Goal: Information Seeking & Learning: Learn about a topic

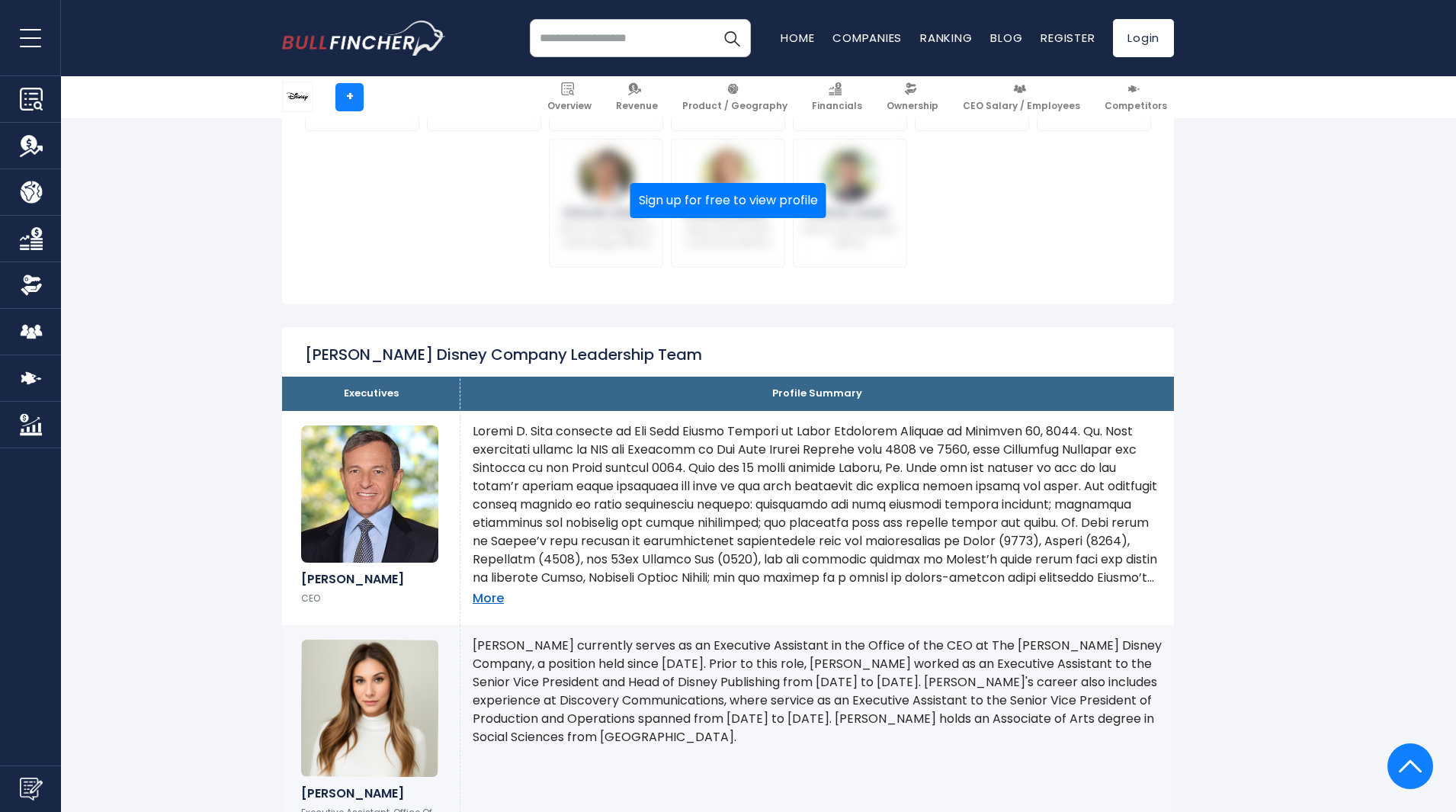
click at [476, 591] on link "More" at bounding box center [488, 599] width 31 height 16
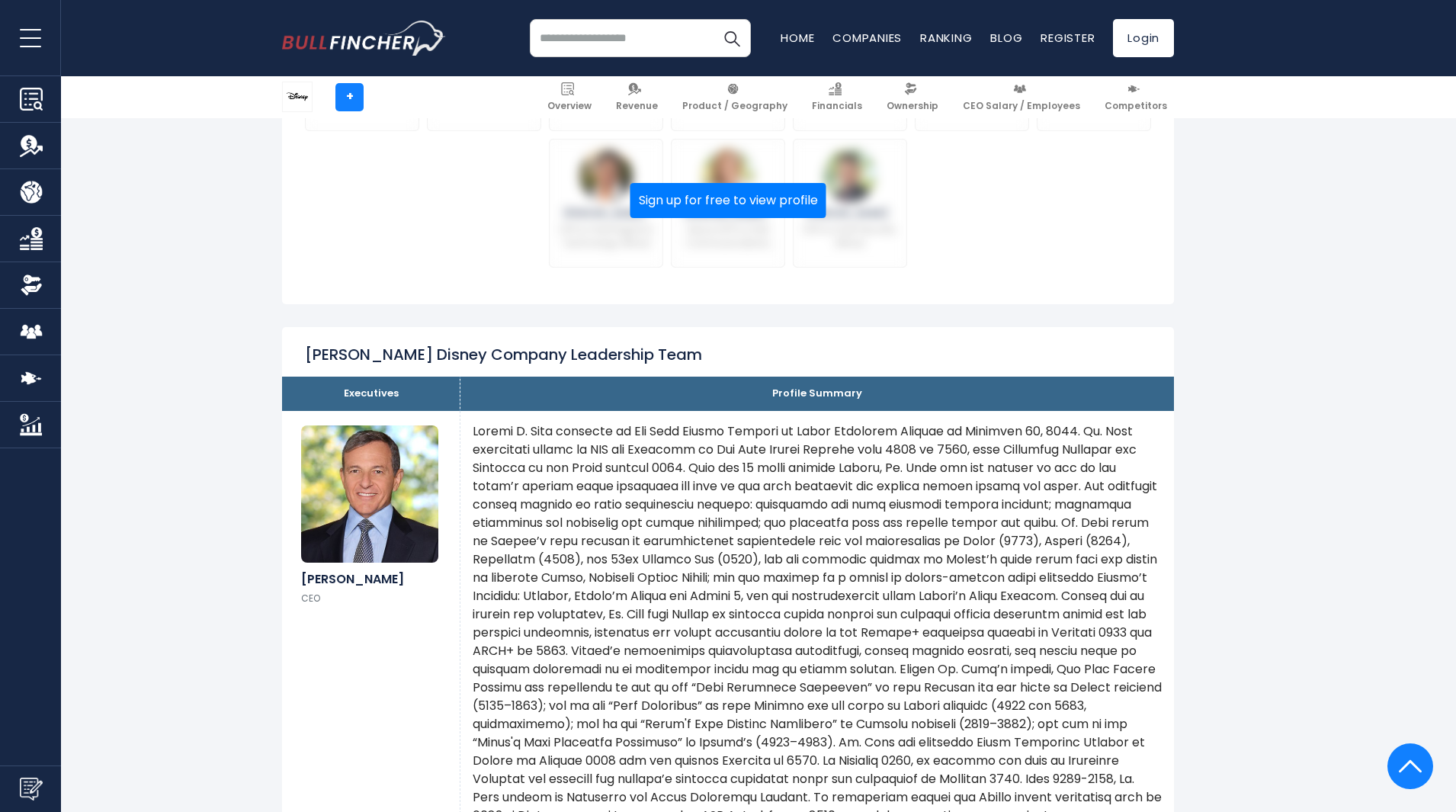
click at [905, 684] on p at bounding box center [817, 815] width 689 height 787
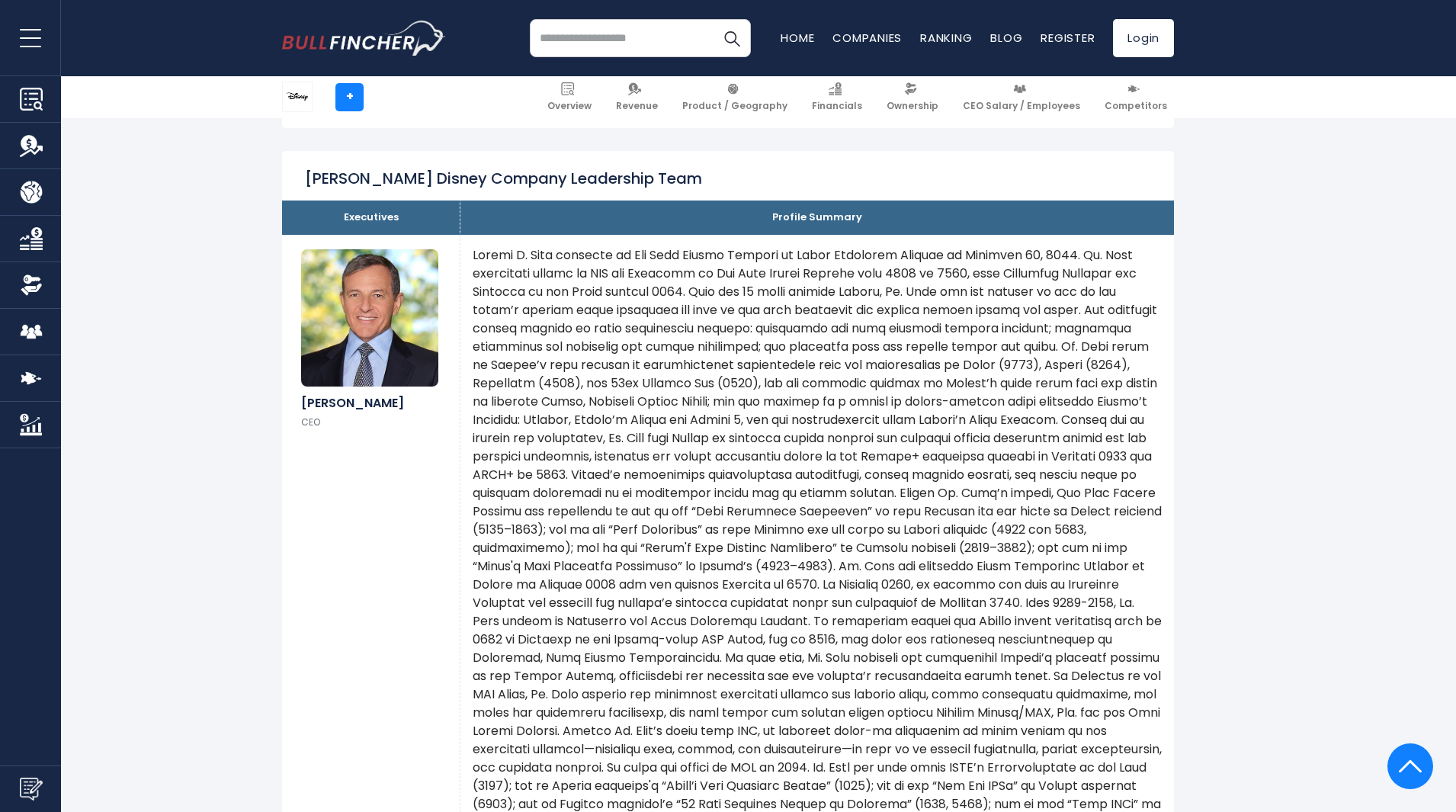
scroll to position [1219, 0]
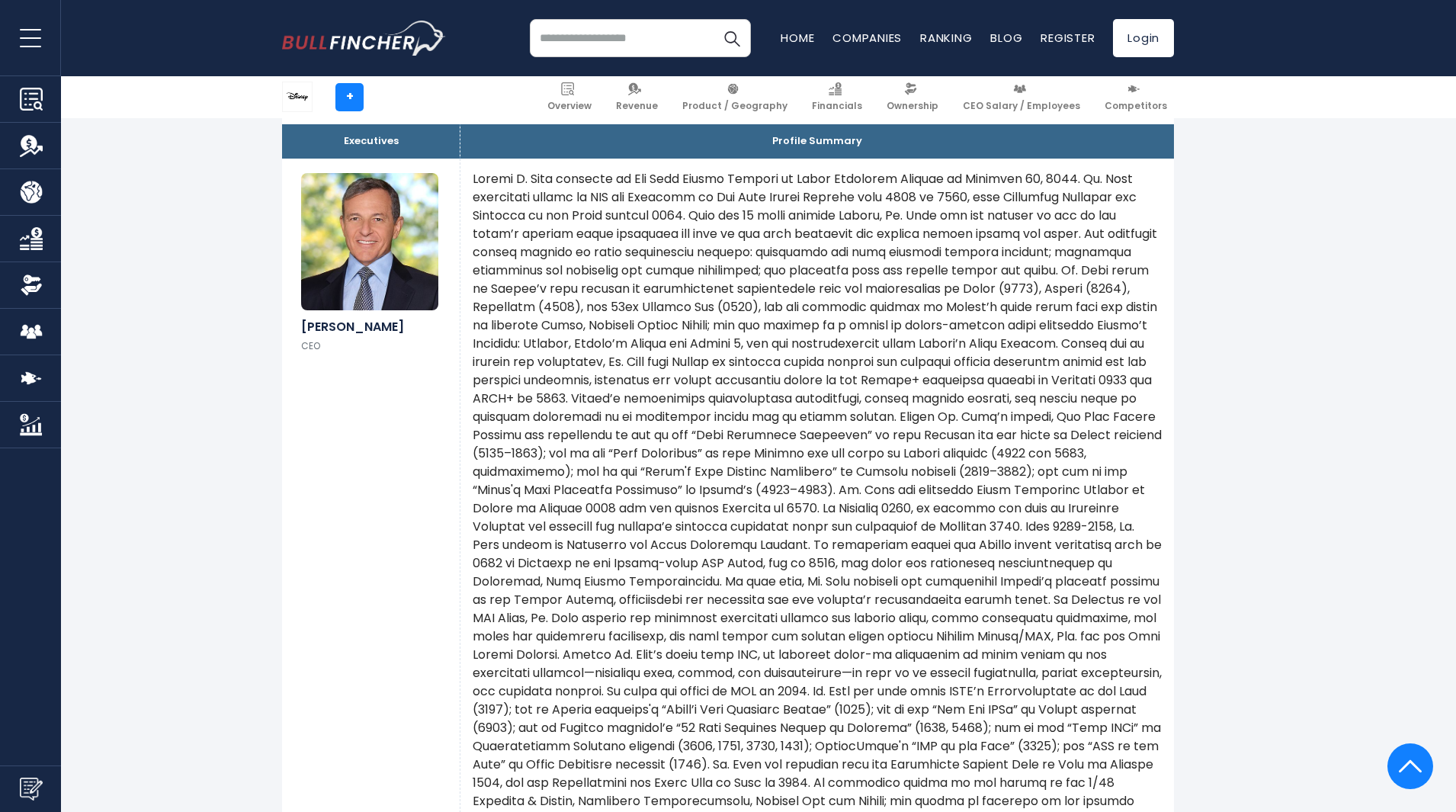
click at [816, 467] on p at bounding box center [817, 563] width 689 height 787
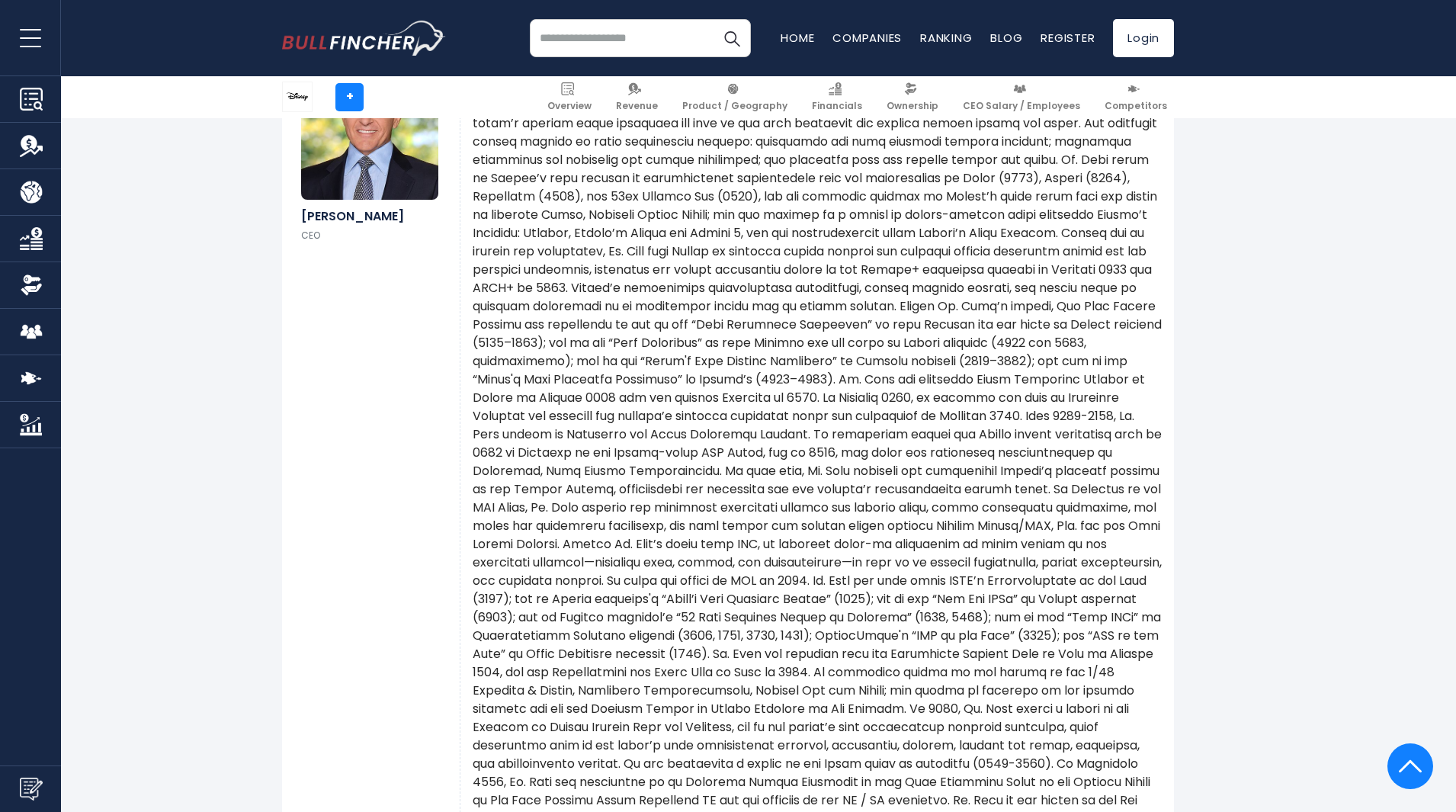
scroll to position [1372, 0]
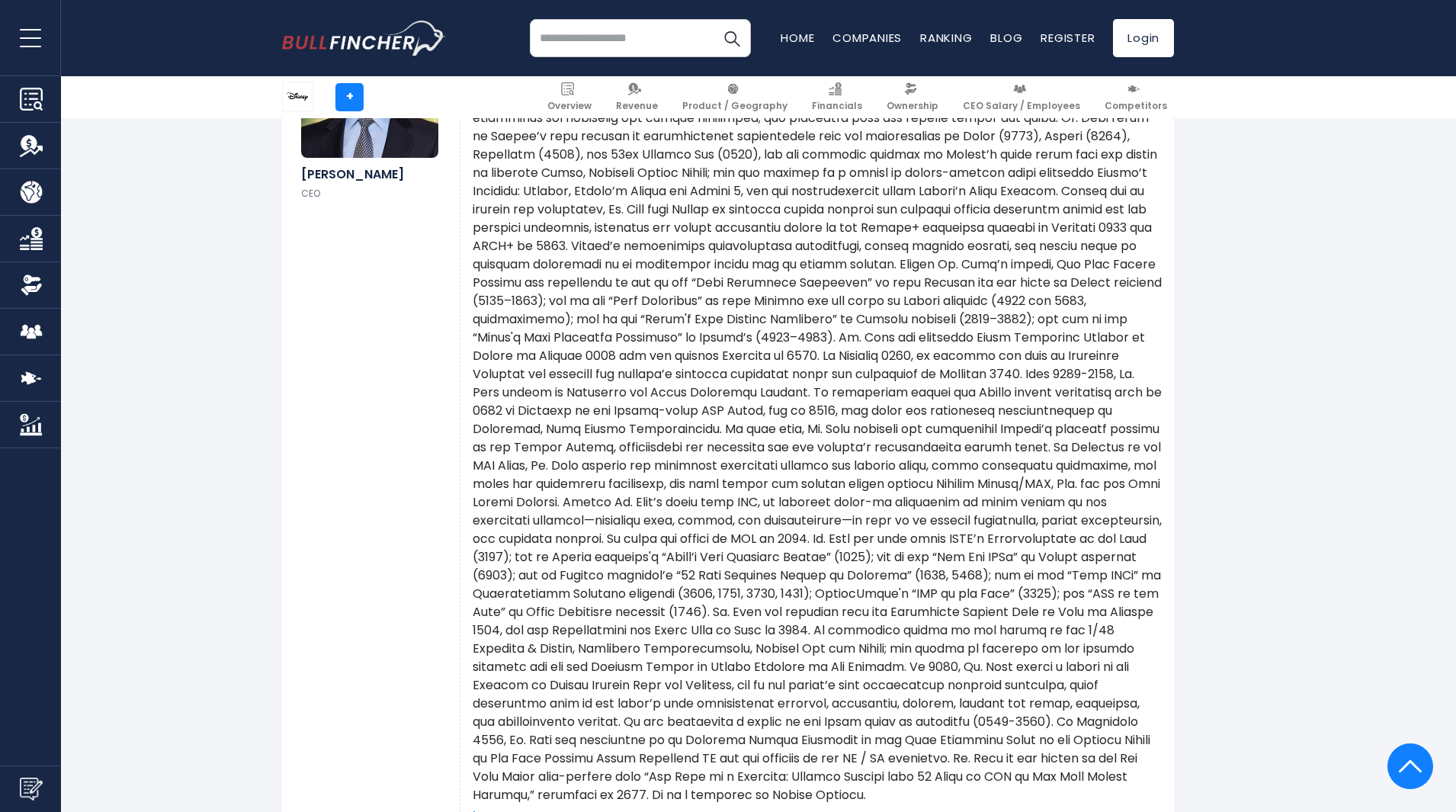
click at [957, 252] on p at bounding box center [817, 410] width 689 height 787
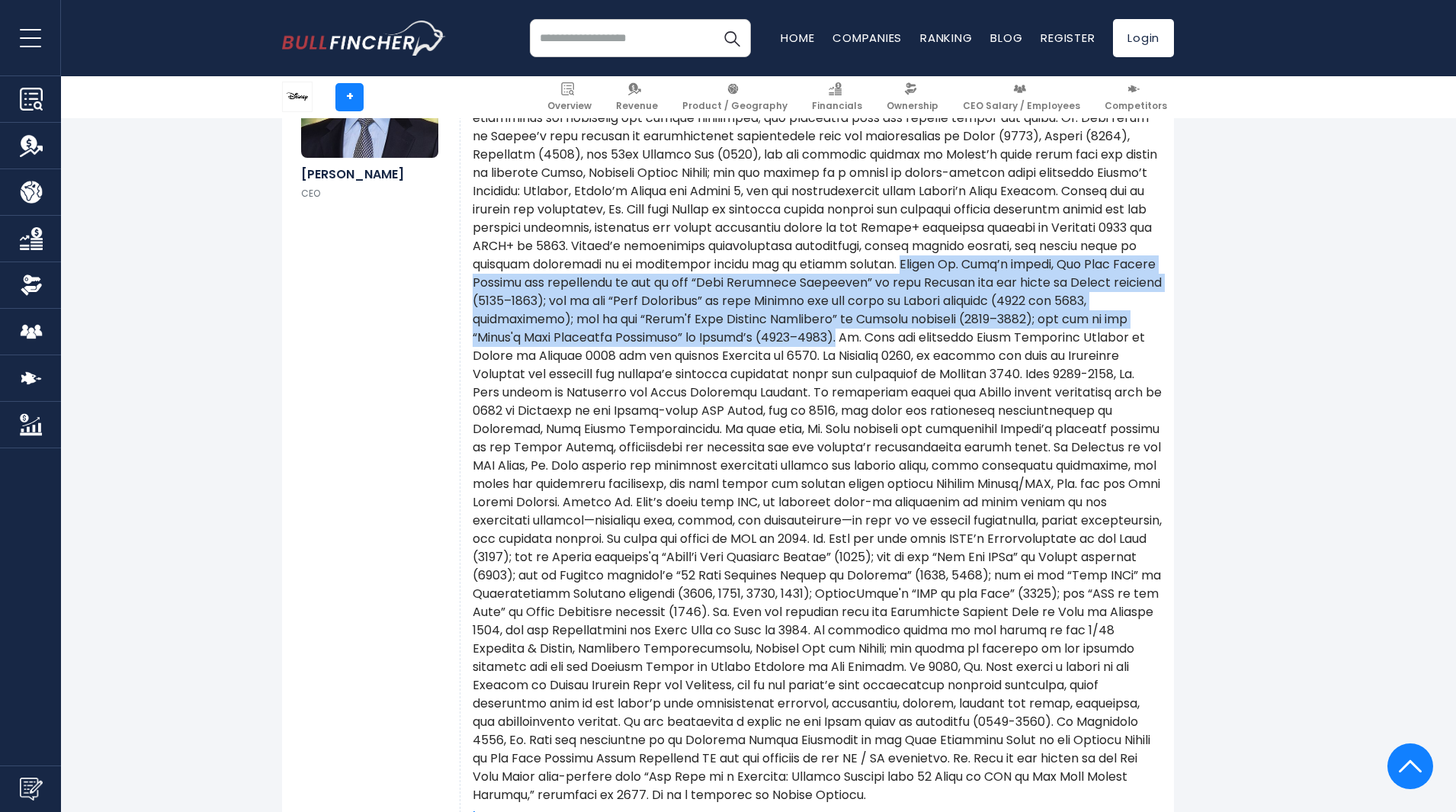
drag, startPoint x: 974, startPoint y: 248, endPoint x: 1026, endPoint y: 326, distance: 93.7
click at [1026, 326] on p at bounding box center [817, 410] width 689 height 787
drag, startPoint x: 976, startPoint y: 318, endPoint x: 920, endPoint y: 308, distance: 56.9
click at [920, 308] on p at bounding box center [817, 410] width 689 height 787
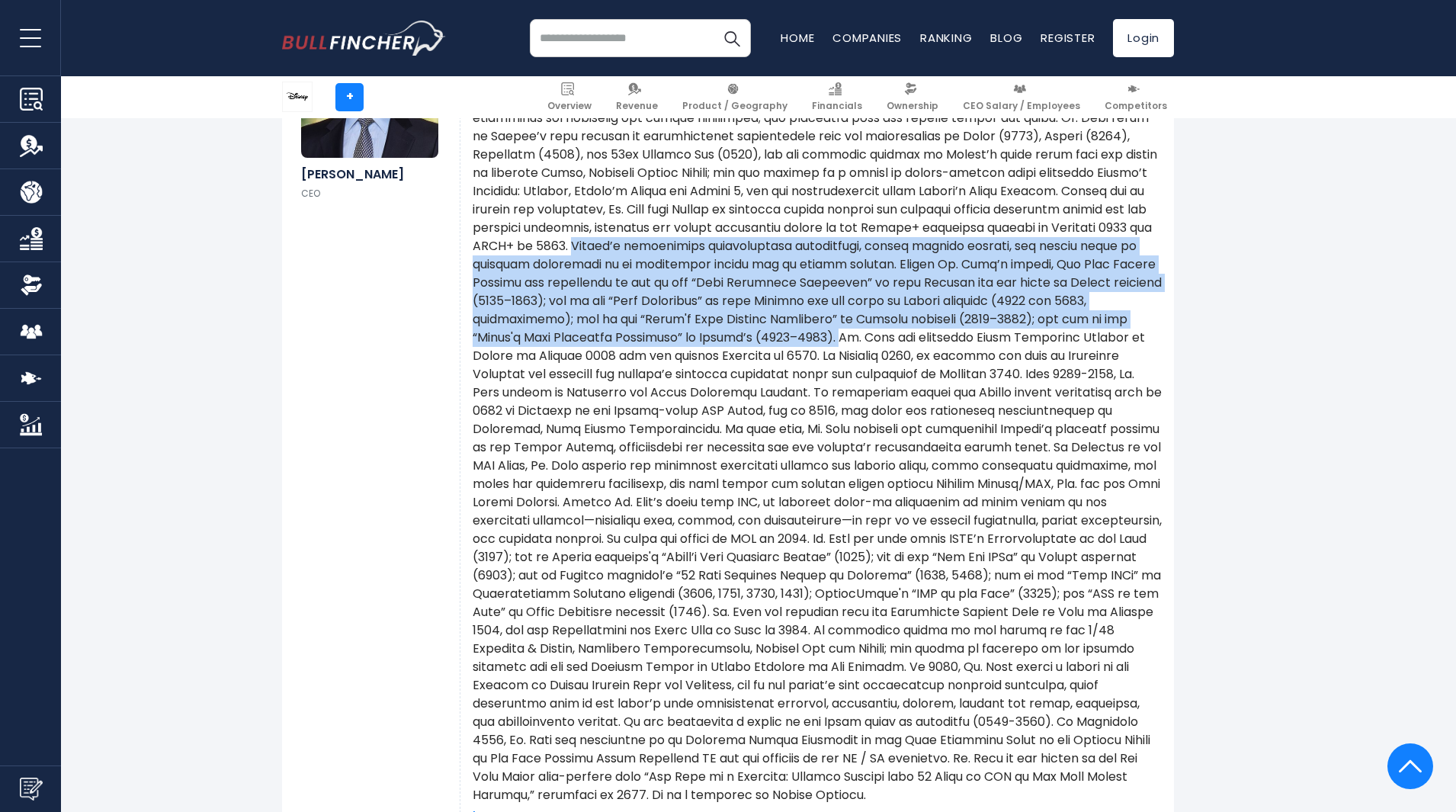
drag, startPoint x: 685, startPoint y: 233, endPoint x: 1010, endPoint y: 316, distance: 335.4
click at [1026, 319] on p at bounding box center [817, 410] width 689 height 787
copy p "Disney’s exceptional entertainment experiences, widely diverse content, and uni…"
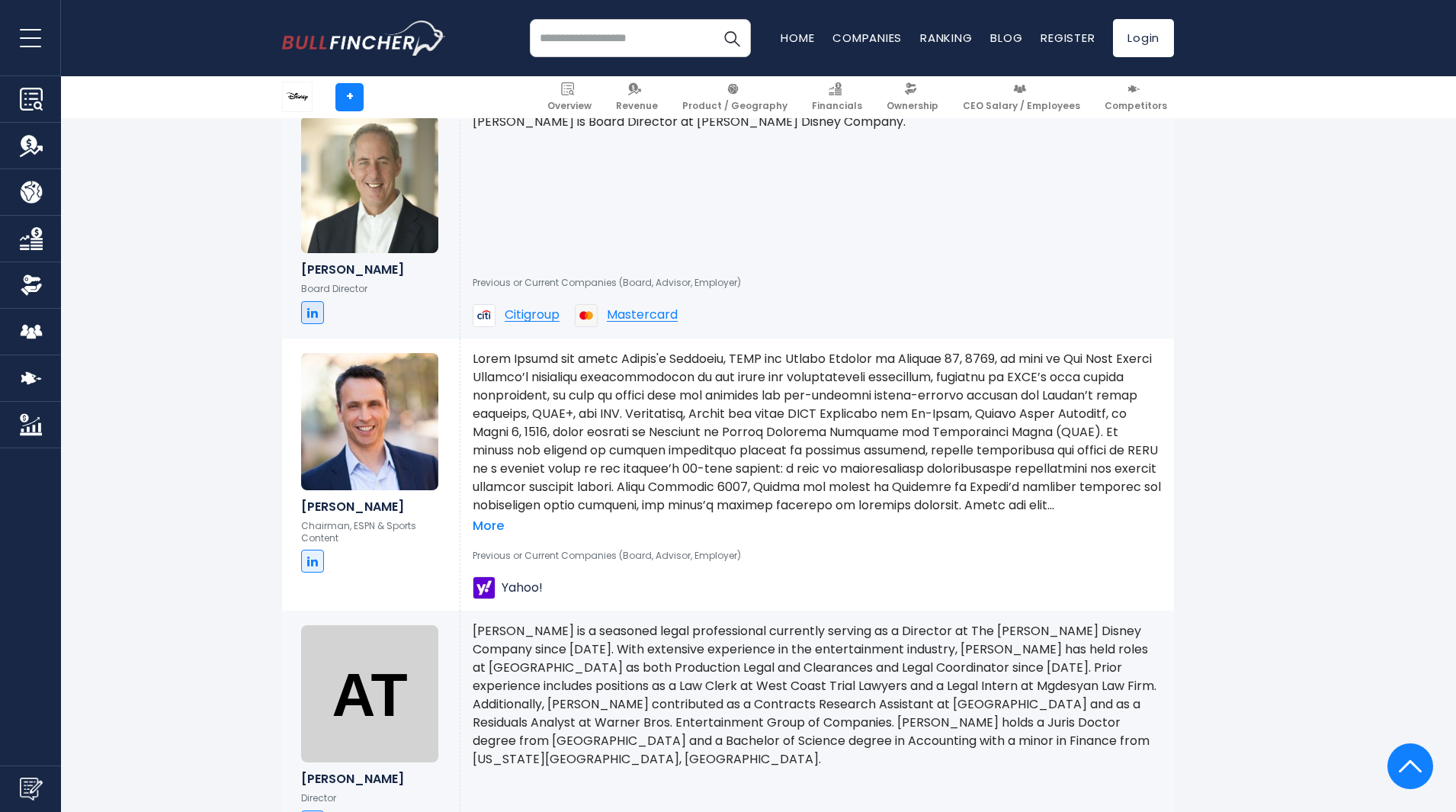
scroll to position [2972, 0]
